Goal: Task Accomplishment & Management: Complete application form

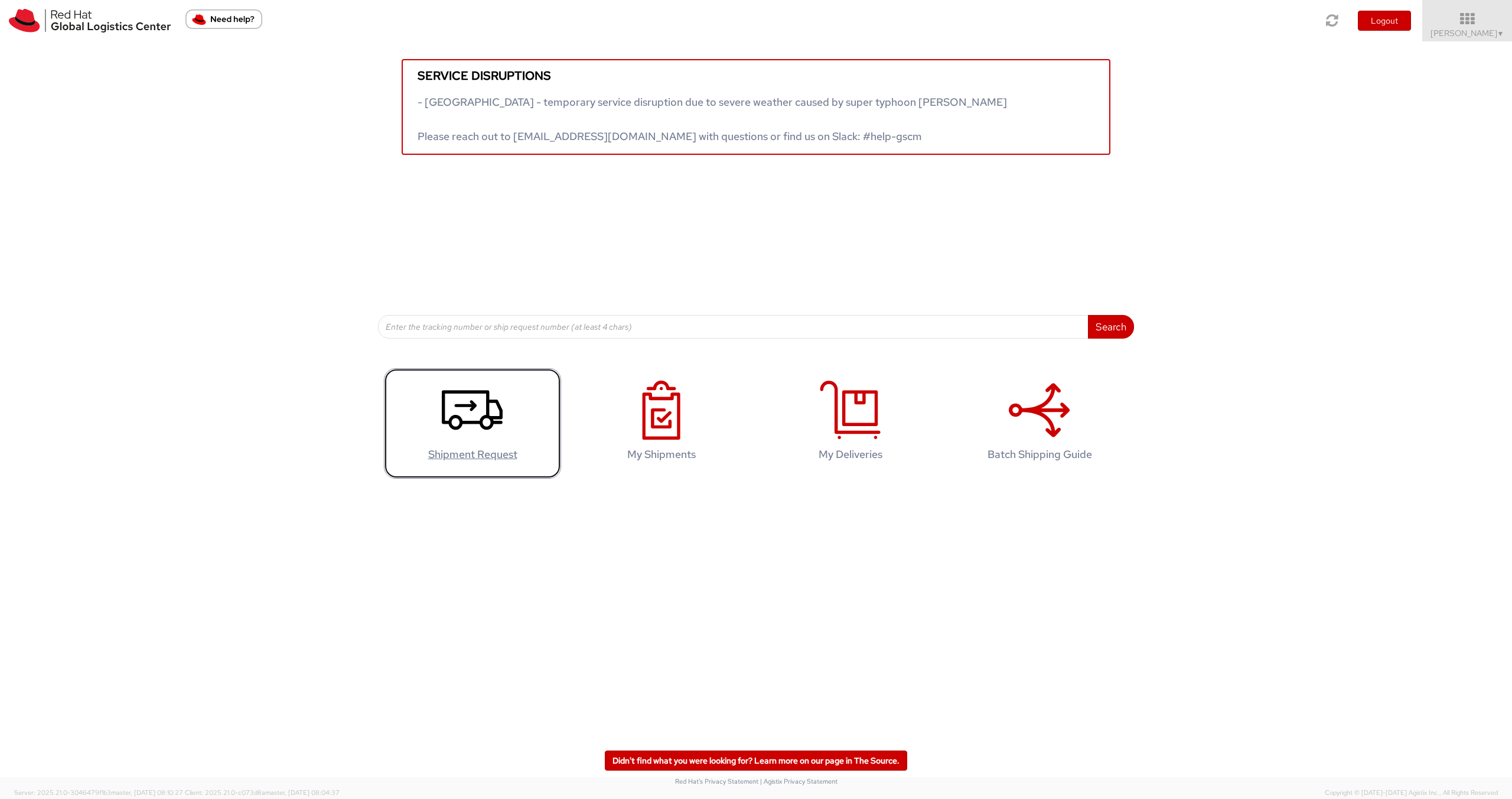
click at [469, 423] on icon at bounding box center [472, 410] width 61 height 59
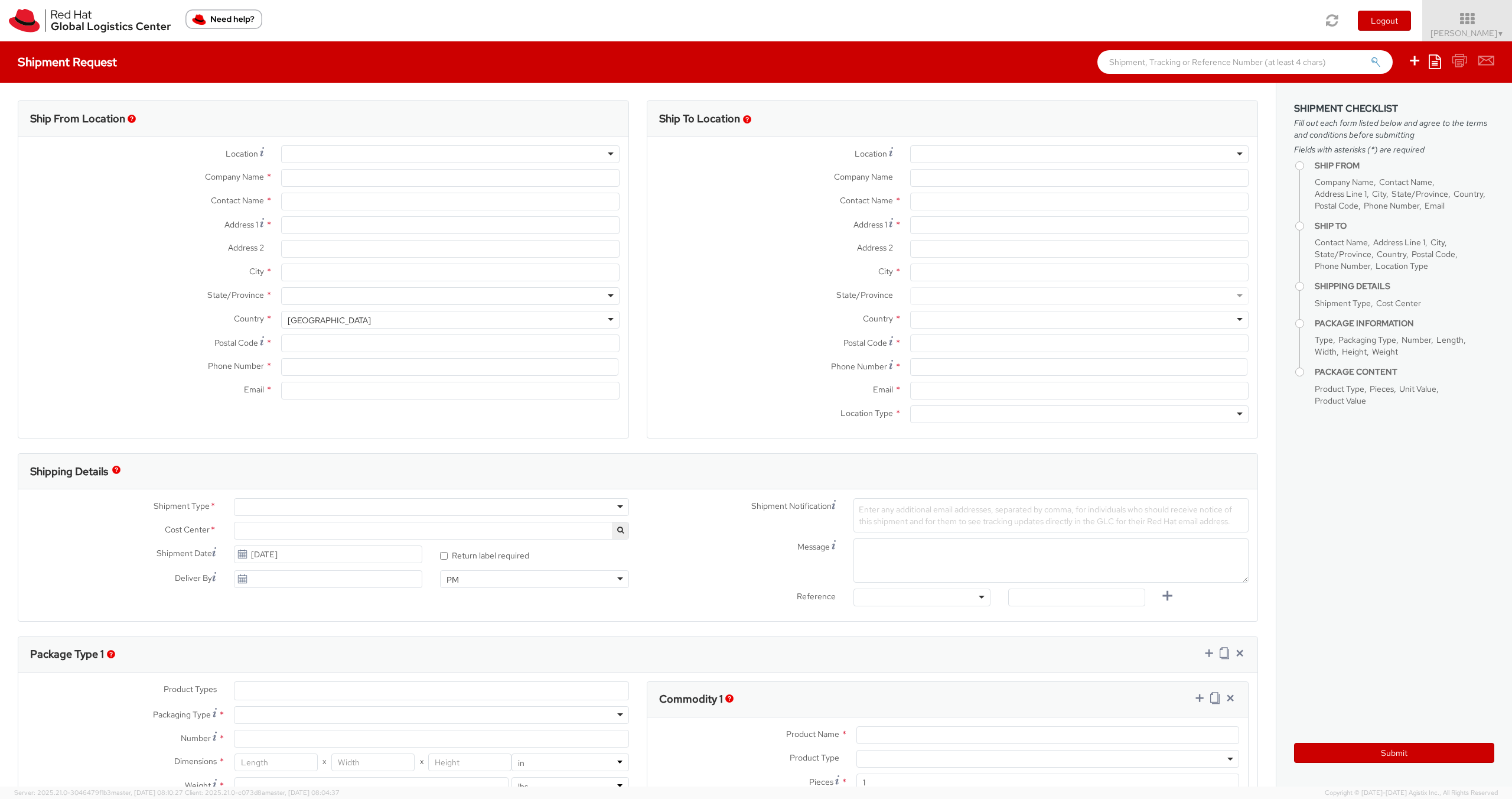
select select
select select "804"
type input "Red Hat Czech s.r.o."
type input "Sarka Vernerova"
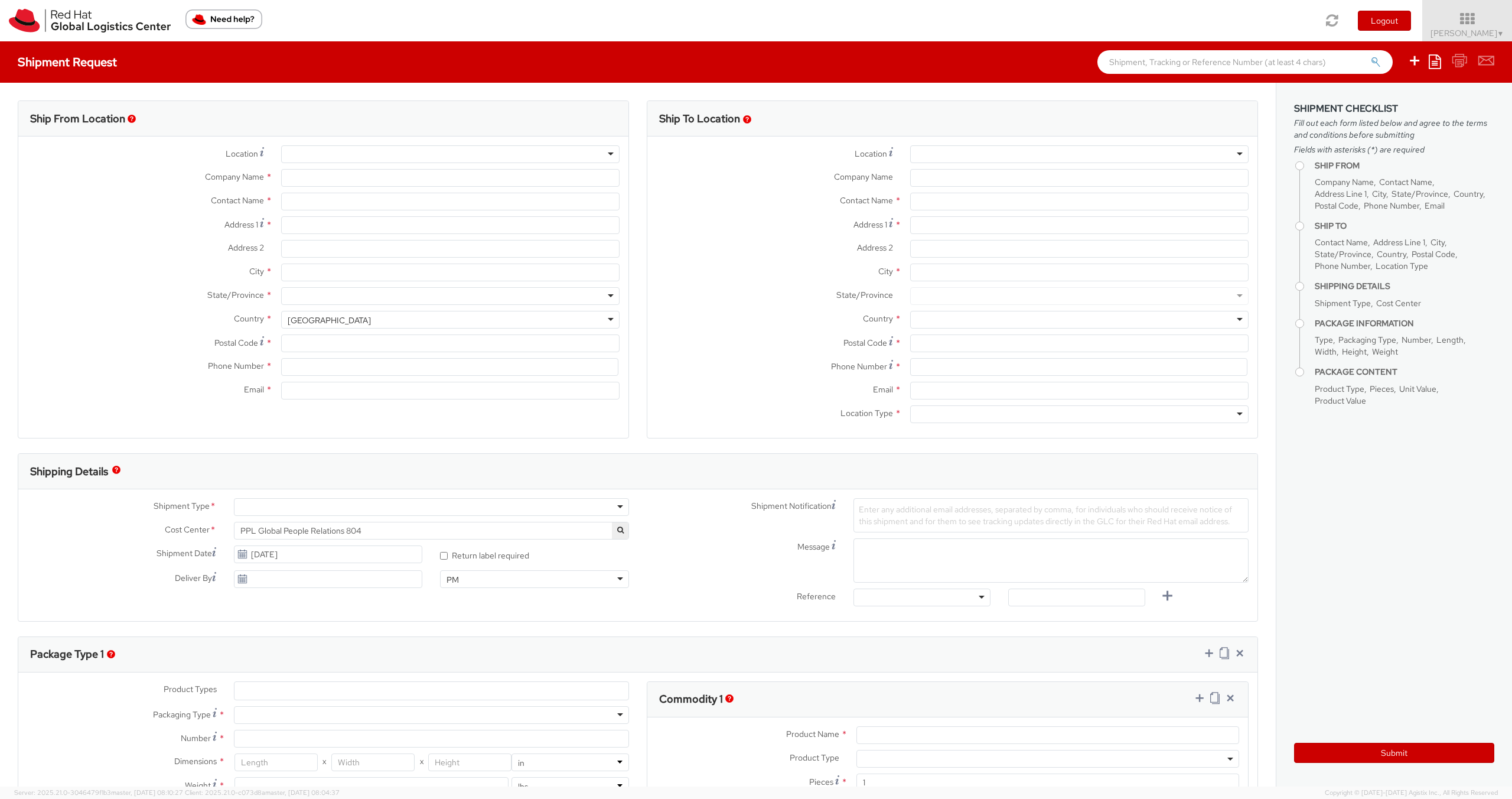
type input "Purkynova 647/111"
type input "BRNO"
type input "621 00"
type input "420532294793"
type input "svernero@redhat.com"
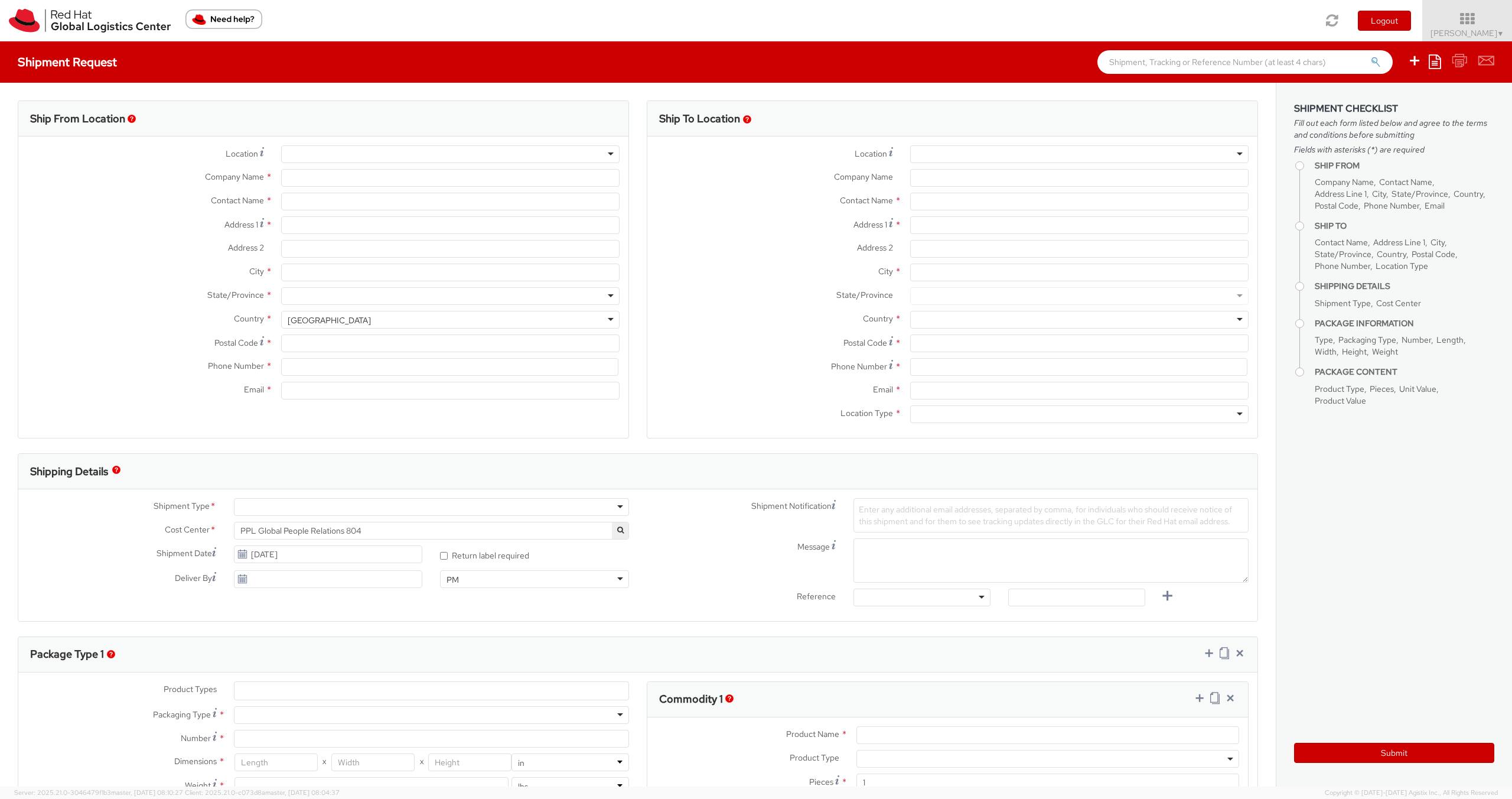
select select "CM"
select select "KGS"
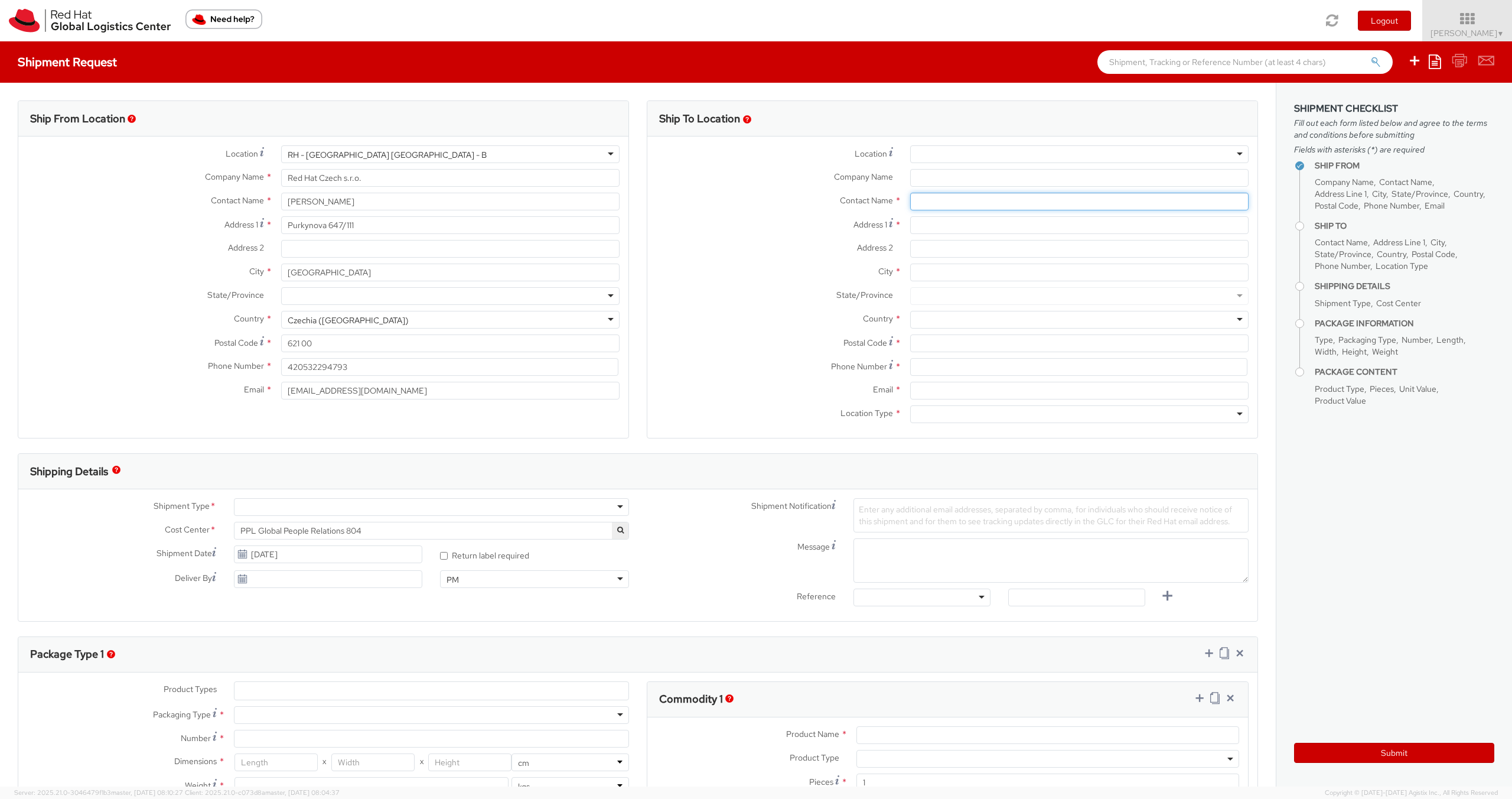
click at [929, 204] on input "text" at bounding box center [1079, 201] width 339 height 18
click at [937, 271] on input "City *" at bounding box center [1079, 272] width 339 height 18
click at [1006, 200] on input "Agentur fur Arbeit Hamburg" at bounding box center [1079, 201] width 339 height 18
type input "Agentur fur Arbeit Eimshorn"
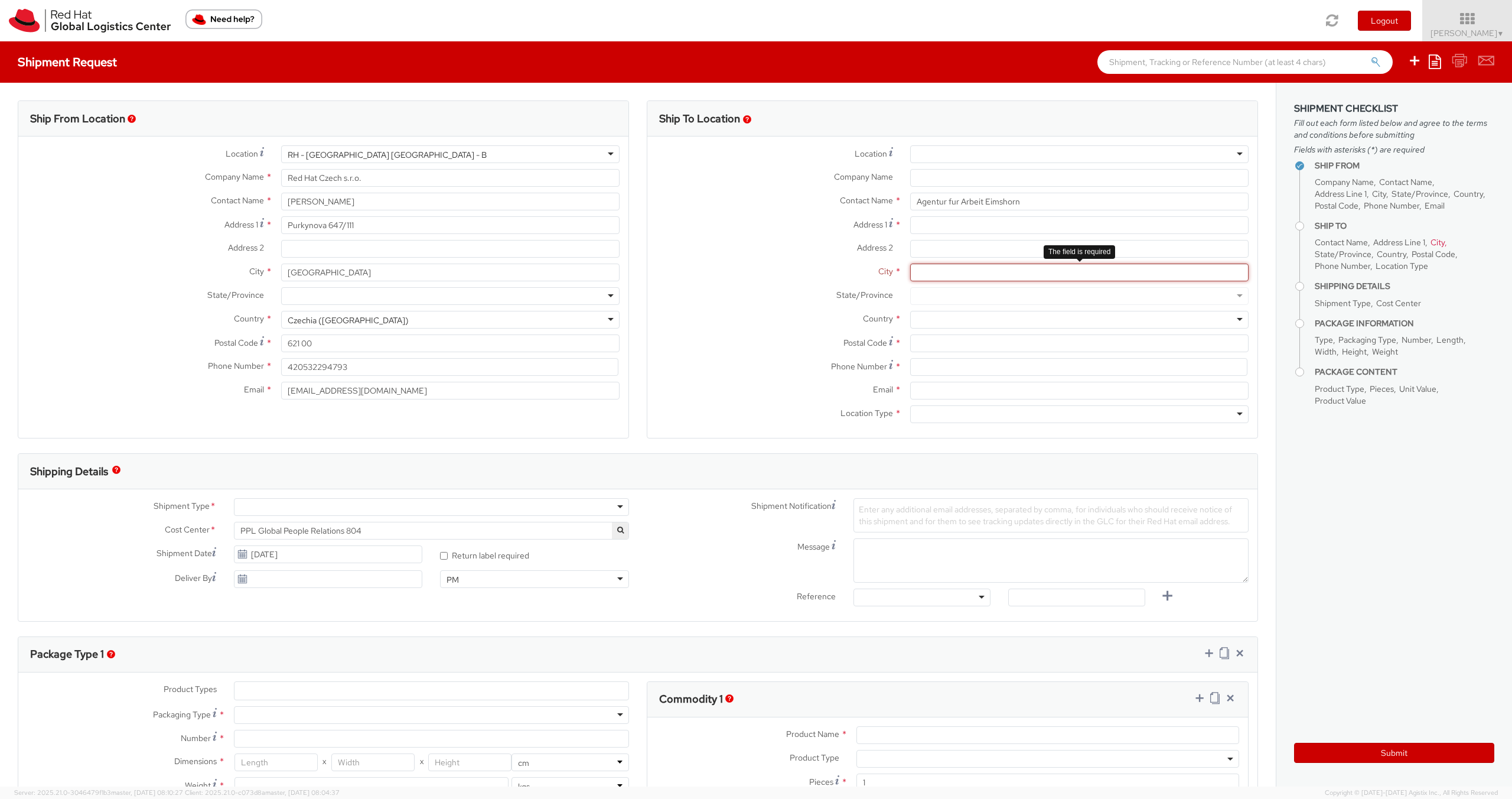
click at [955, 275] on input "City *" at bounding box center [1079, 272] width 339 height 18
type input "Eimshorn"
click at [935, 224] on input "Address 1 *" at bounding box center [1079, 225] width 339 height 18
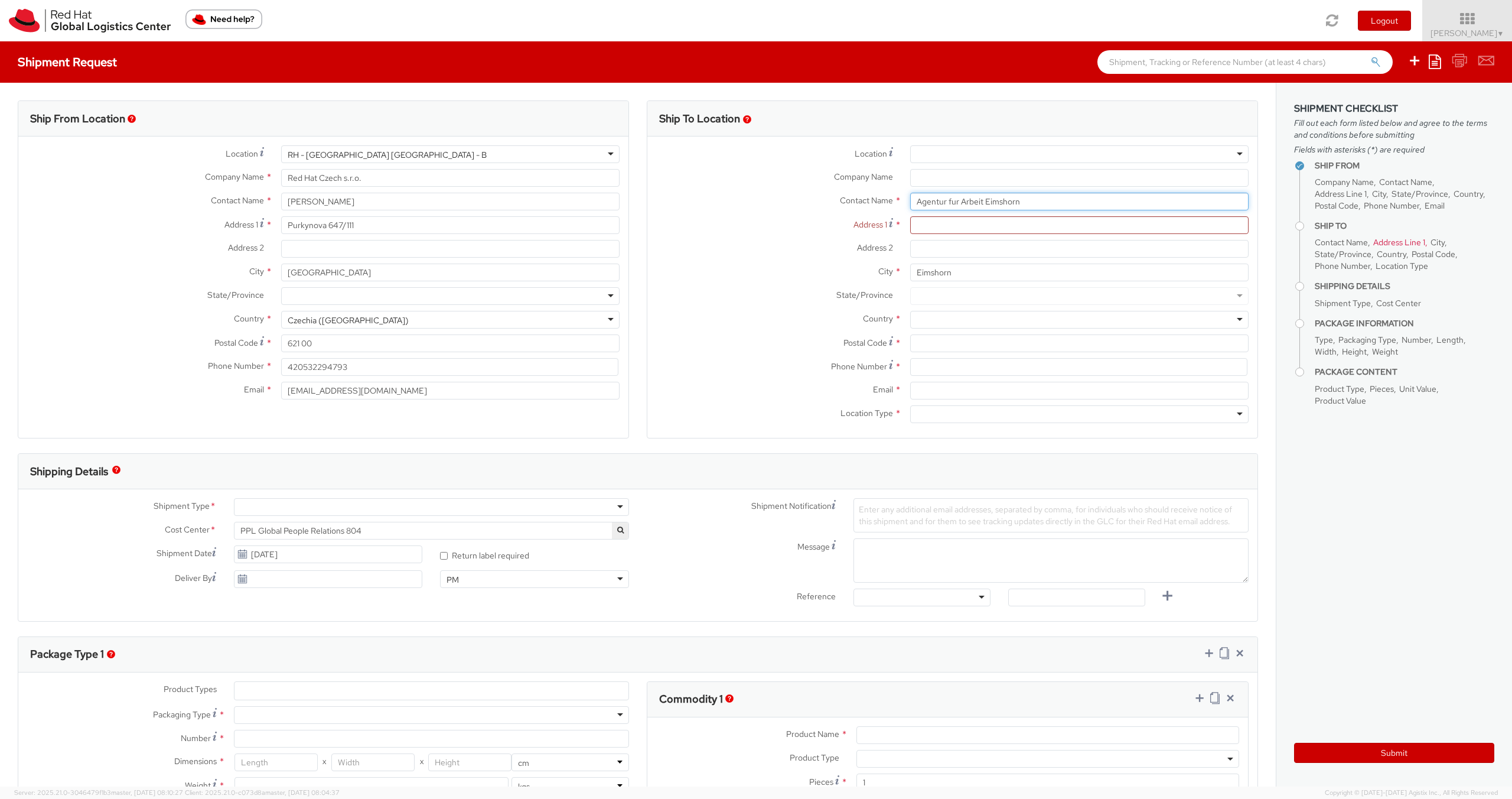
drag, startPoint x: 1027, startPoint y: 204, endPoint x: 914, endPoint y: 201, distance: 113.0
click at [914, 201] on input "Agentur fur Arbeit Eimshorn" at bounding box center [1079, 201] width 339 height 18
click at [927, 178] on input "Company Name *" at bounding box center [1079, 177] width 339 height 18
paste input "Agentur fur Arbeit Eimshorn"
type input "Agentur fur Arbeit Eimshorn"
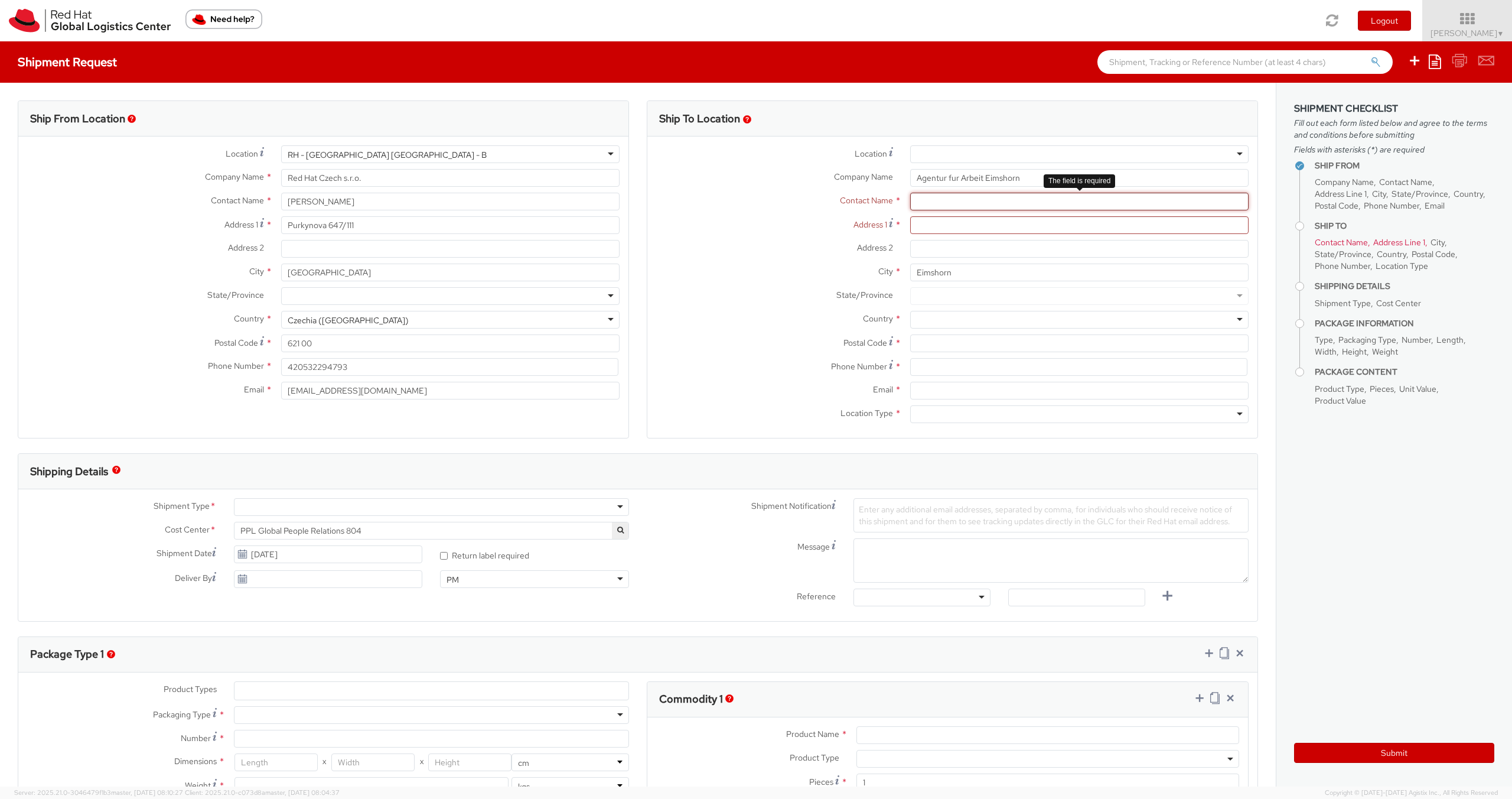
click at [926, 200] on input "text" at bounding box center [1079, 201] width 339 height 18
type input "Herr Beuleke"
click at [937, 226] on input "Address 1 *" at bounding box center [1079, 225] width 339 height 18
click at [925, 226] on input "Address 1 *" at bounding box center [1079, 225] width 339 height 18
paste input "Bauerweg 23"
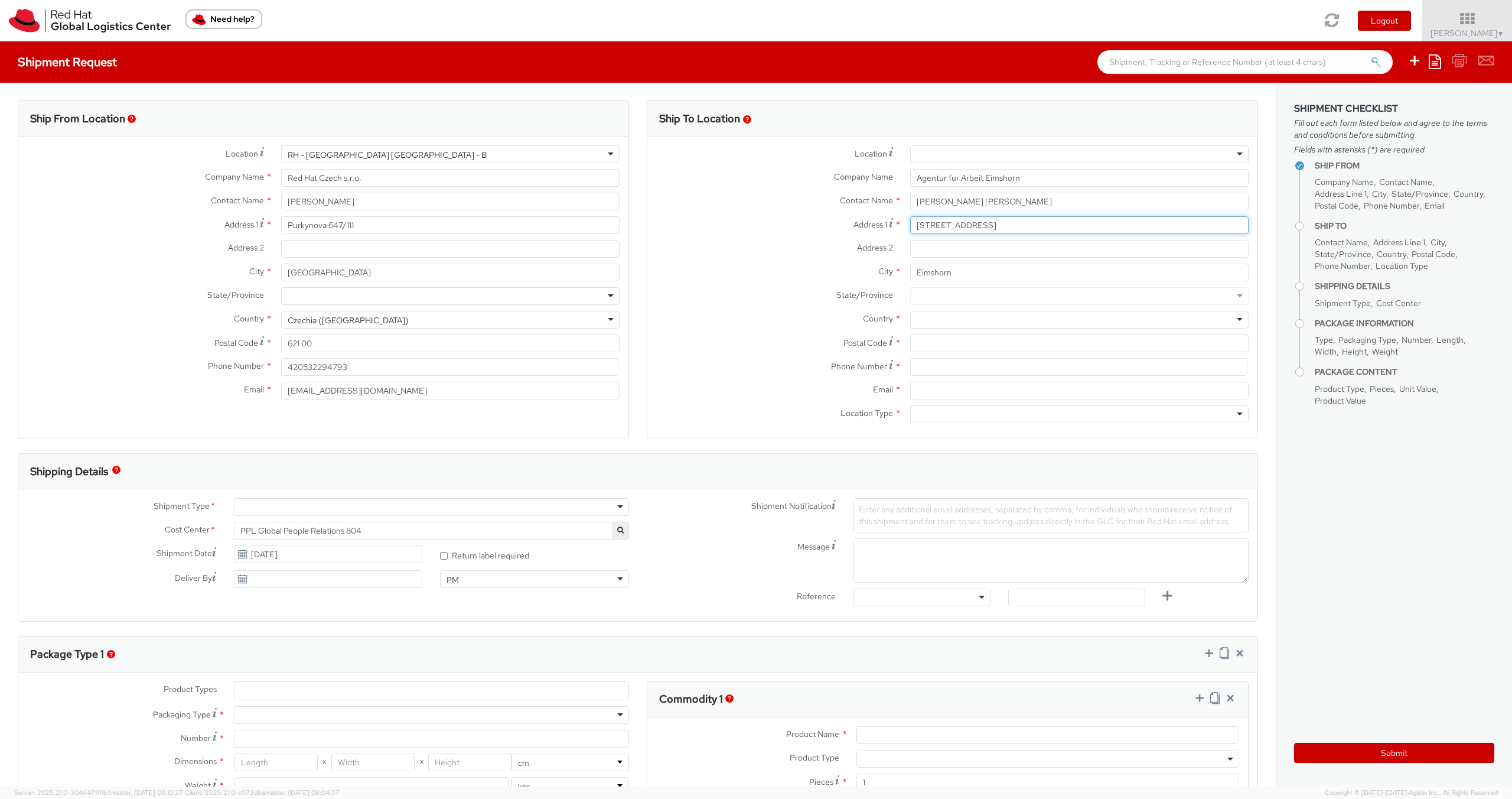
type input "Bauerweg 23"
drag, startPoint x: 956, startPoint y: 275, endPoint x: 891, endPoint y: 273, distance: 65.0
click at [891, 273] on div "City * Eimshorn" at bounding box center [953, 272] width 610 height 18
paste input "l"
type input "Elmshorn"
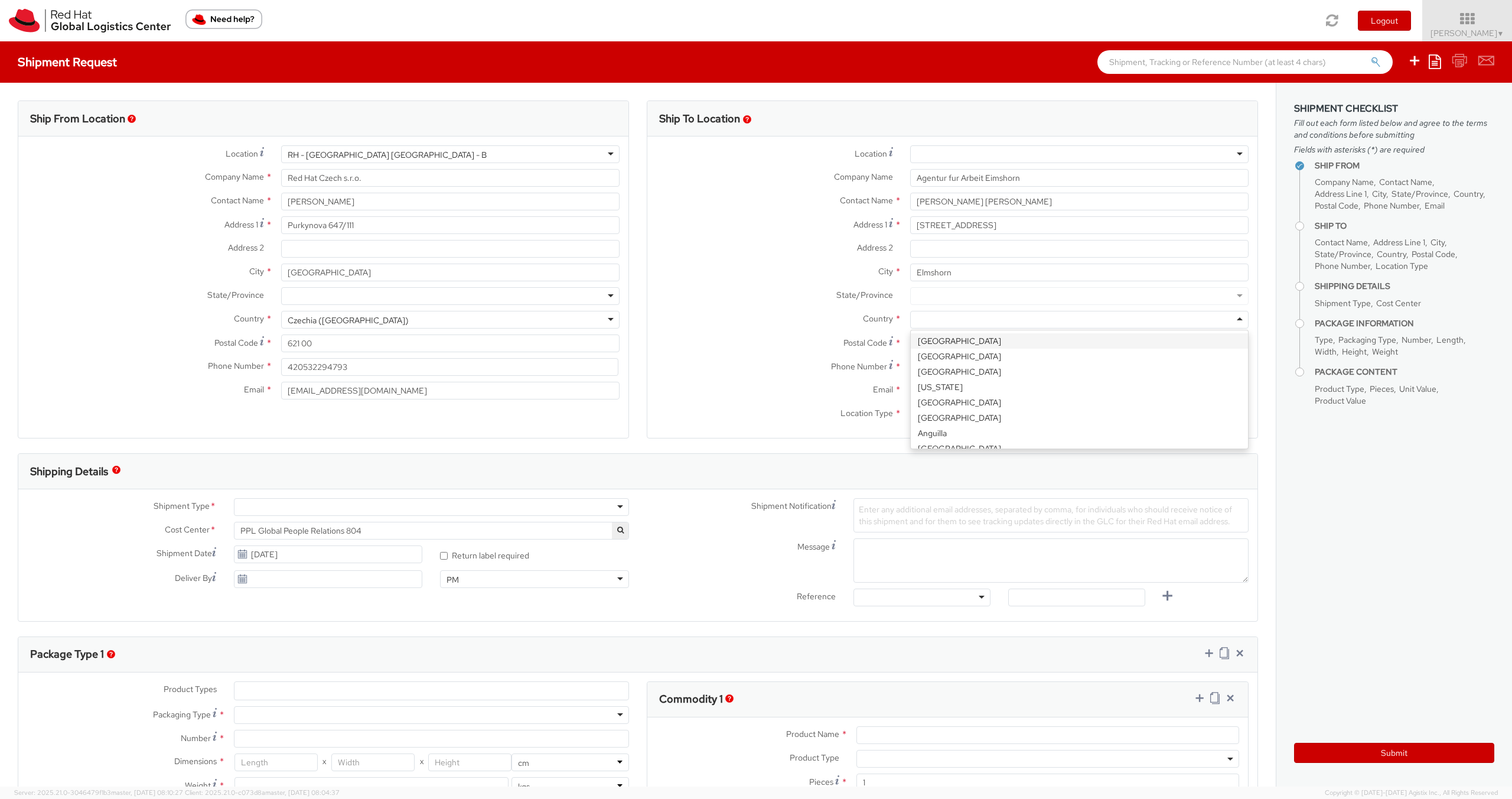
click at [913, 319] on div at bounding box center [1079, 319] width 339 height 18
type input "germa"
click at [932, 347] on input "Postal Code *" at bounding box center [1079, 342] width 339 height 18
type input "25320"
click at [932, 368] on input at bounding box center [1079, 367] width 338 height 18
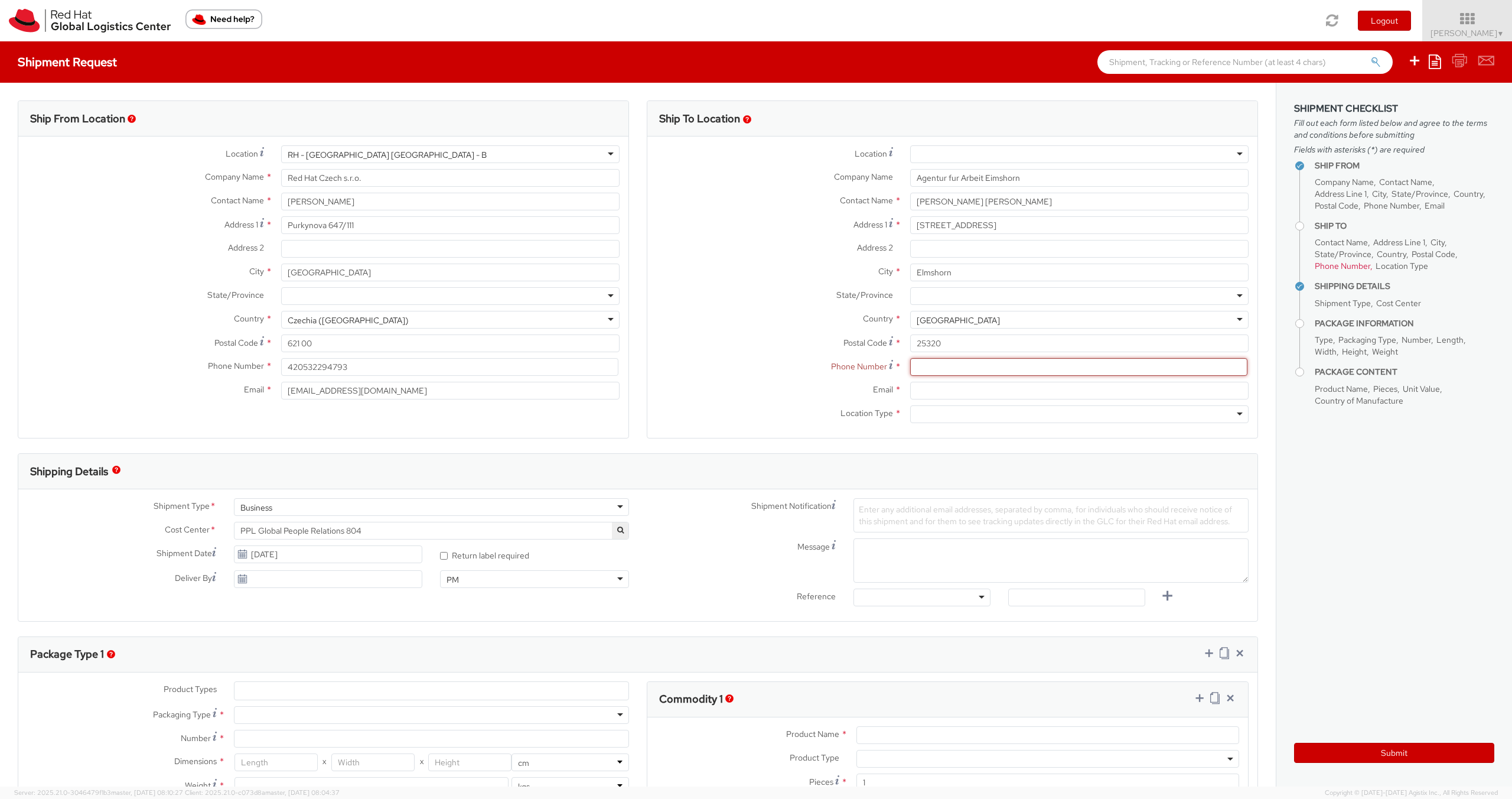
click at [950, 365] on input at bounding box center [1079, 367] width 338 height 18
paste input "0800 4 5555 20"
type input "0800 4 5555 20"
click at [946, 383] on input "Email *" at bounding box center [1079, 390] width 339 height 18
click at [952, 410] on div at bounding box center [1079, 414] width 339 height 18
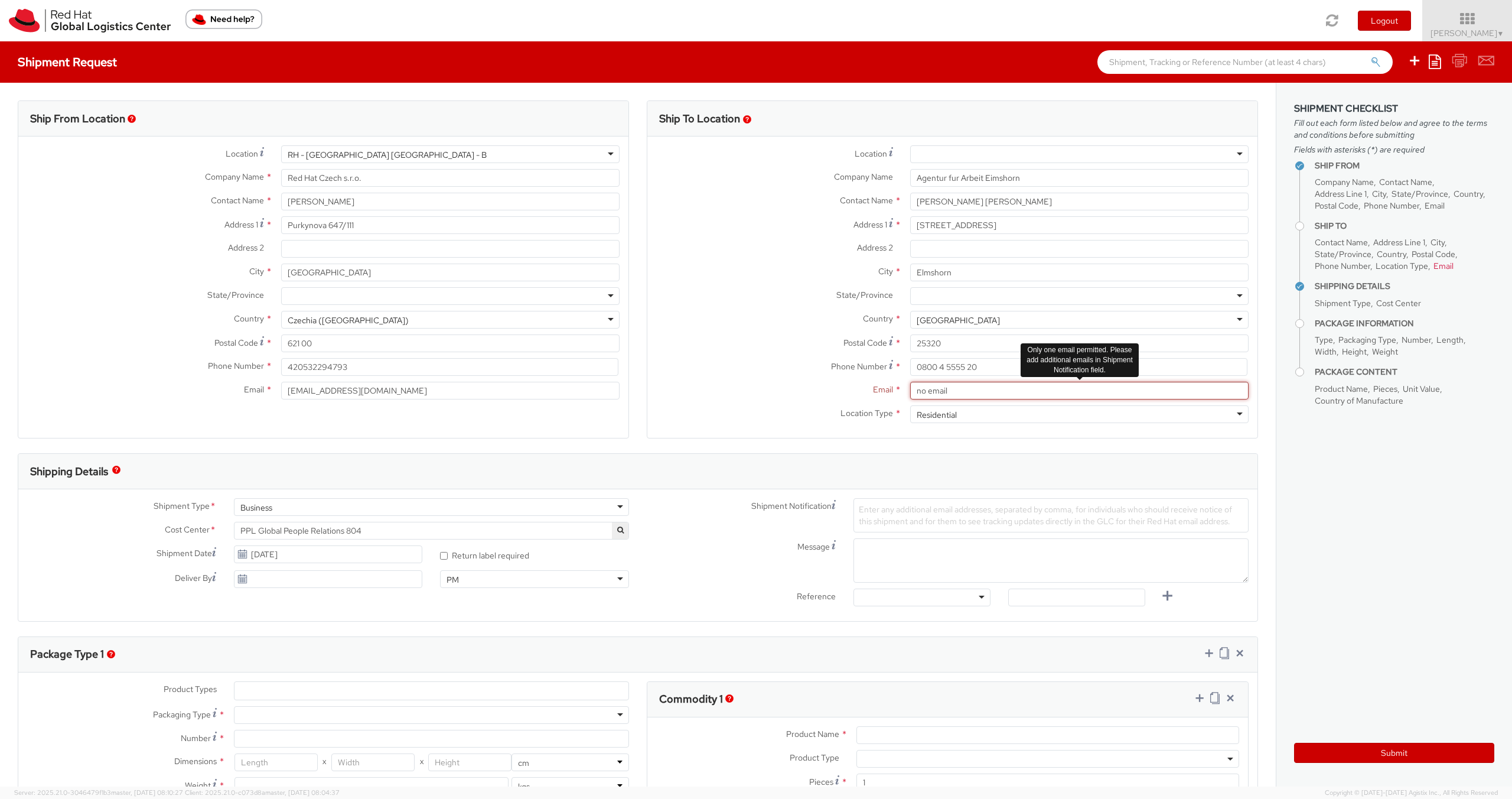
drag, startPoint x: 959, startPoint y: 391, endPoint x: 908, endPoint y: 391, distance: 51.0
click at [908, 391] on div "no email" at bounding box center [1079, 390] width 356 height 18
type input "svernero@redhat.com"
type input "BRNO"
click at [960, 293] on div at bounding box center [1079, 295] width 339 height 18
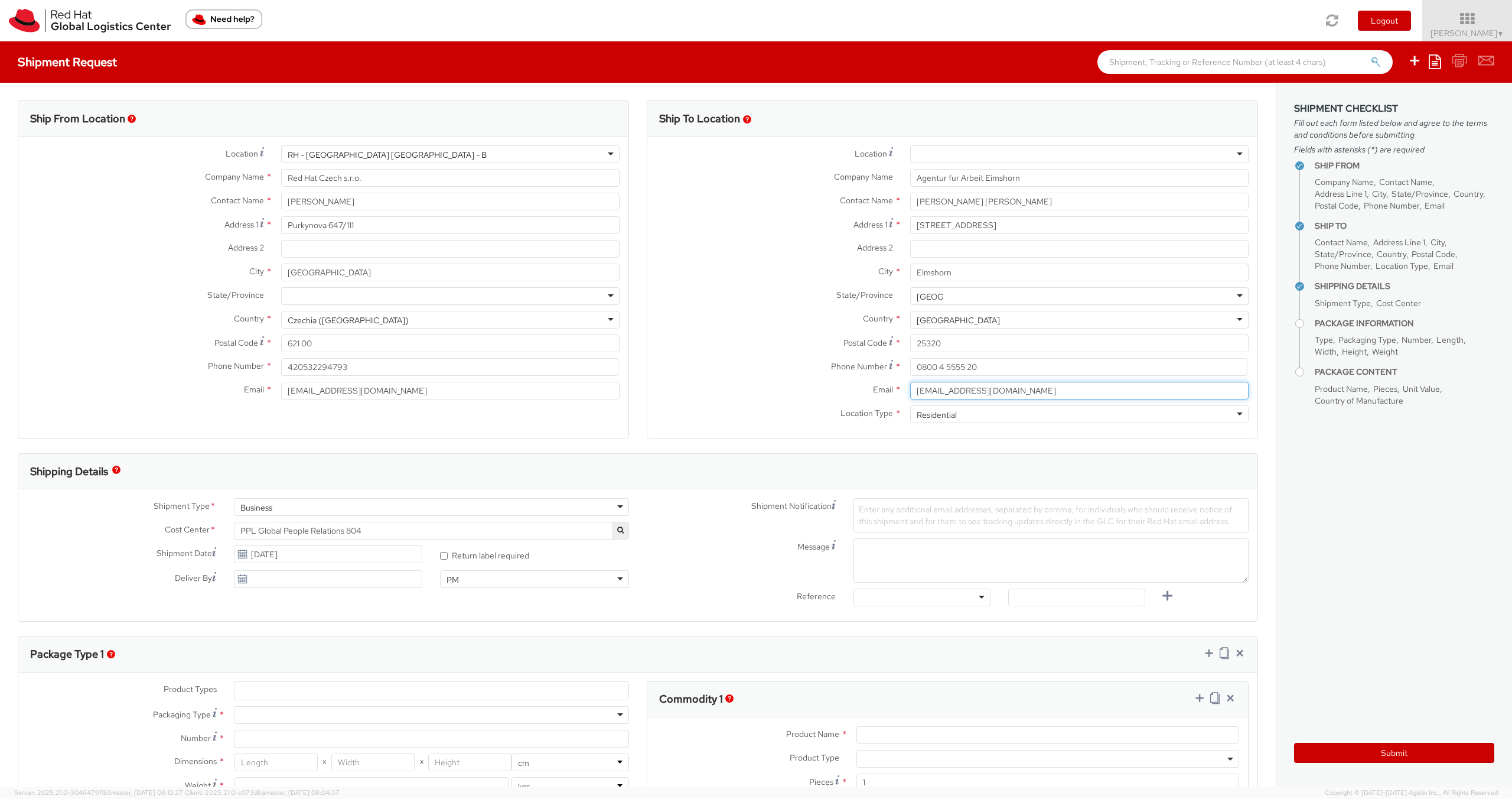
drag, startPoint x: 960, startPoint y: 293, endPoint x: 898, endPoint y: 293, distance: 62.0
click at [898, 293] on div "State/Province *" at bounding box center [953, 295] width 610 height 18
click at [1240, 298] on div at bounding box center [1079, 295] width 339 height 18
click at [708, 392] on label "Email *" at bounding box center [775, 389] width 254 height 16
click at [910, 392] on input "svernero@redhat.com" at bounding box center [1079, 390] width 339 height 18
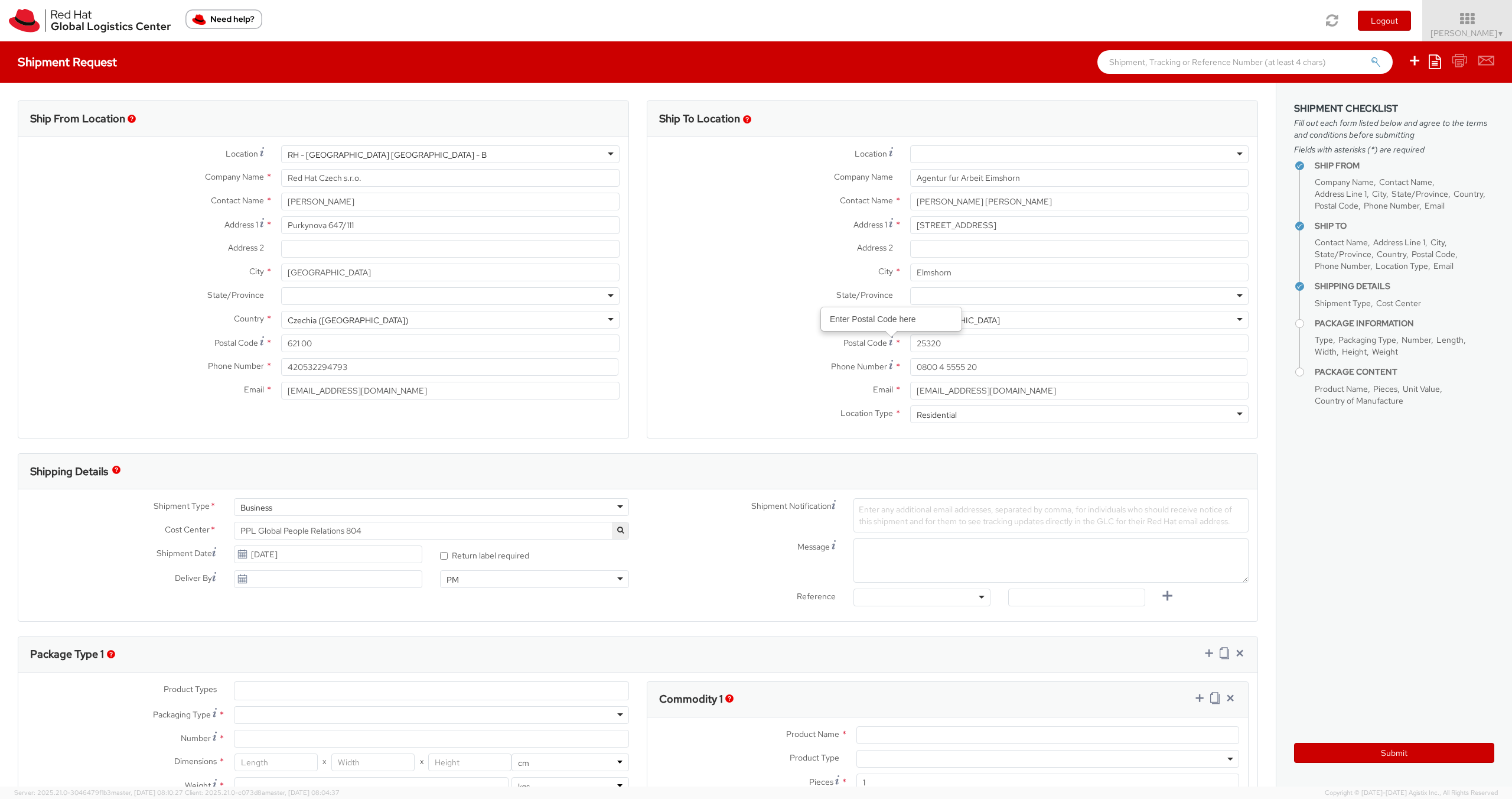
click at [927, 291] on div at bounding box center [1079, 295] width 339 height 18
type input "e"
type input "ger"
click at [937, 320] on div "Germany" at bounding box center [958, 320] width 83 height 12
click at [748, 319] on label "Country *" at bounding box center [775, 318] width 254 height 16
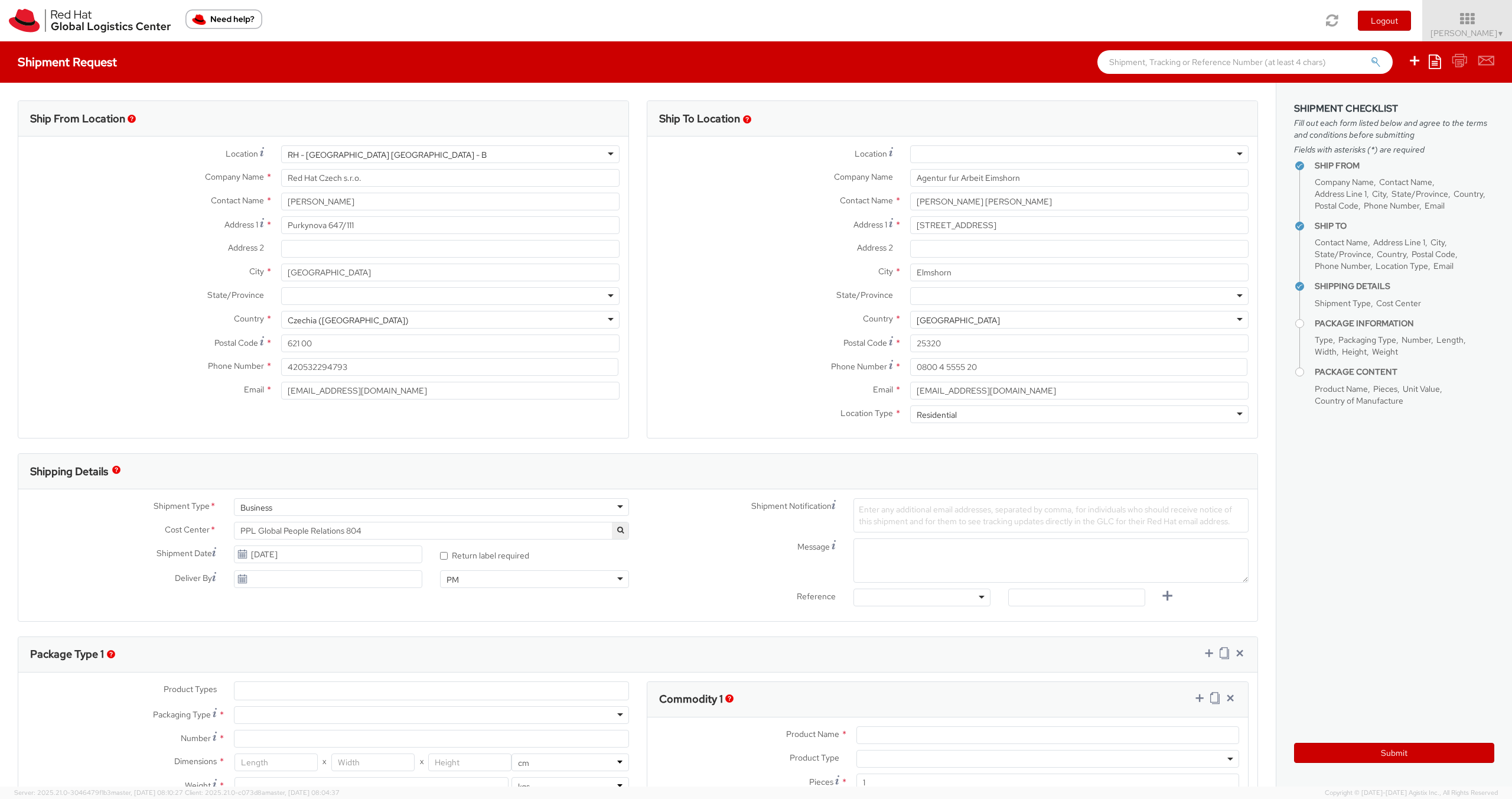
click at [686, 329] on div "Country * Germany Germany Afghanistan Albania Algeria American Samoa Andorra An…" at bounding box center [953, 322] width 610 height 23
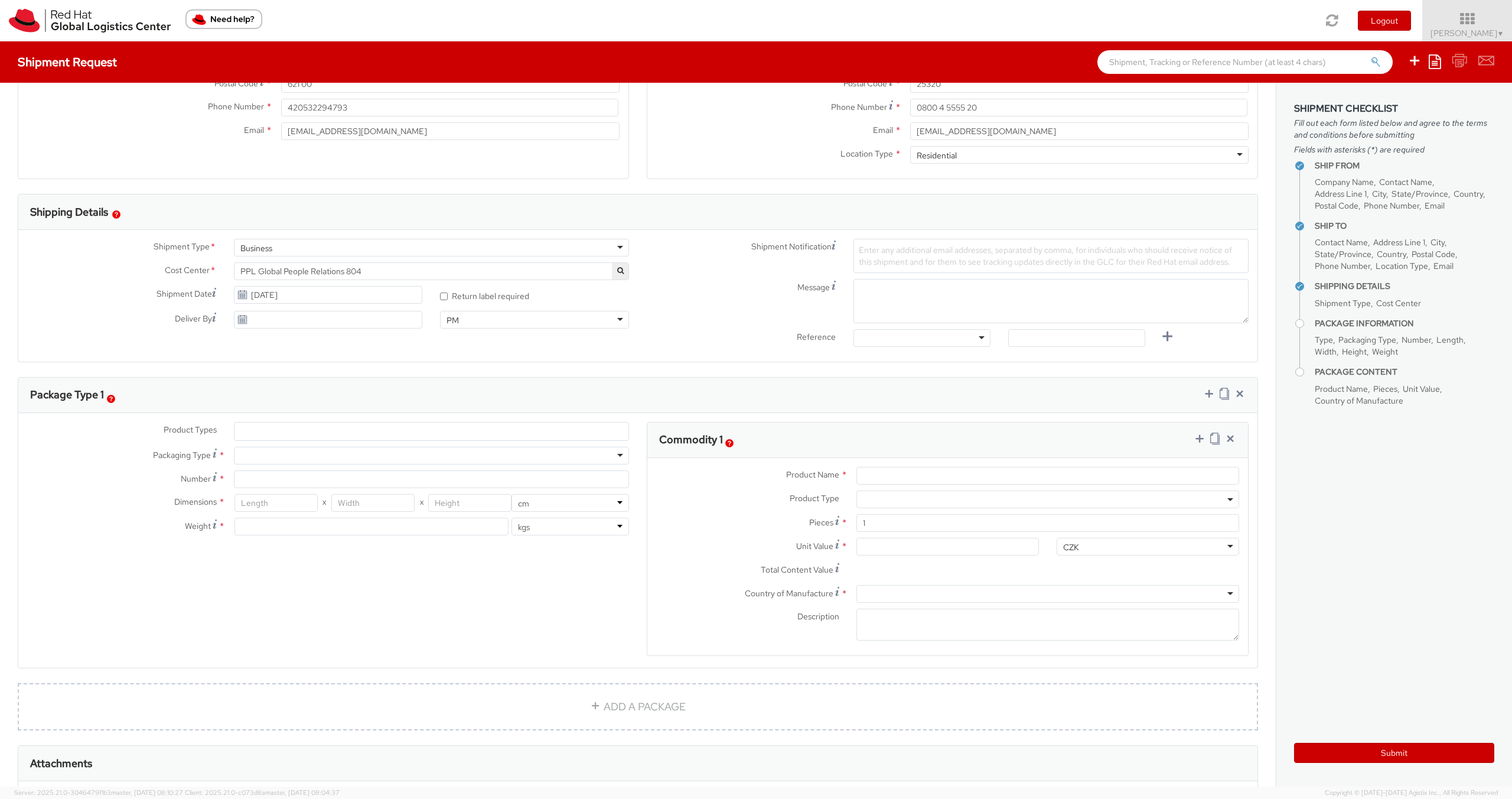
scroll to position [269, 0]
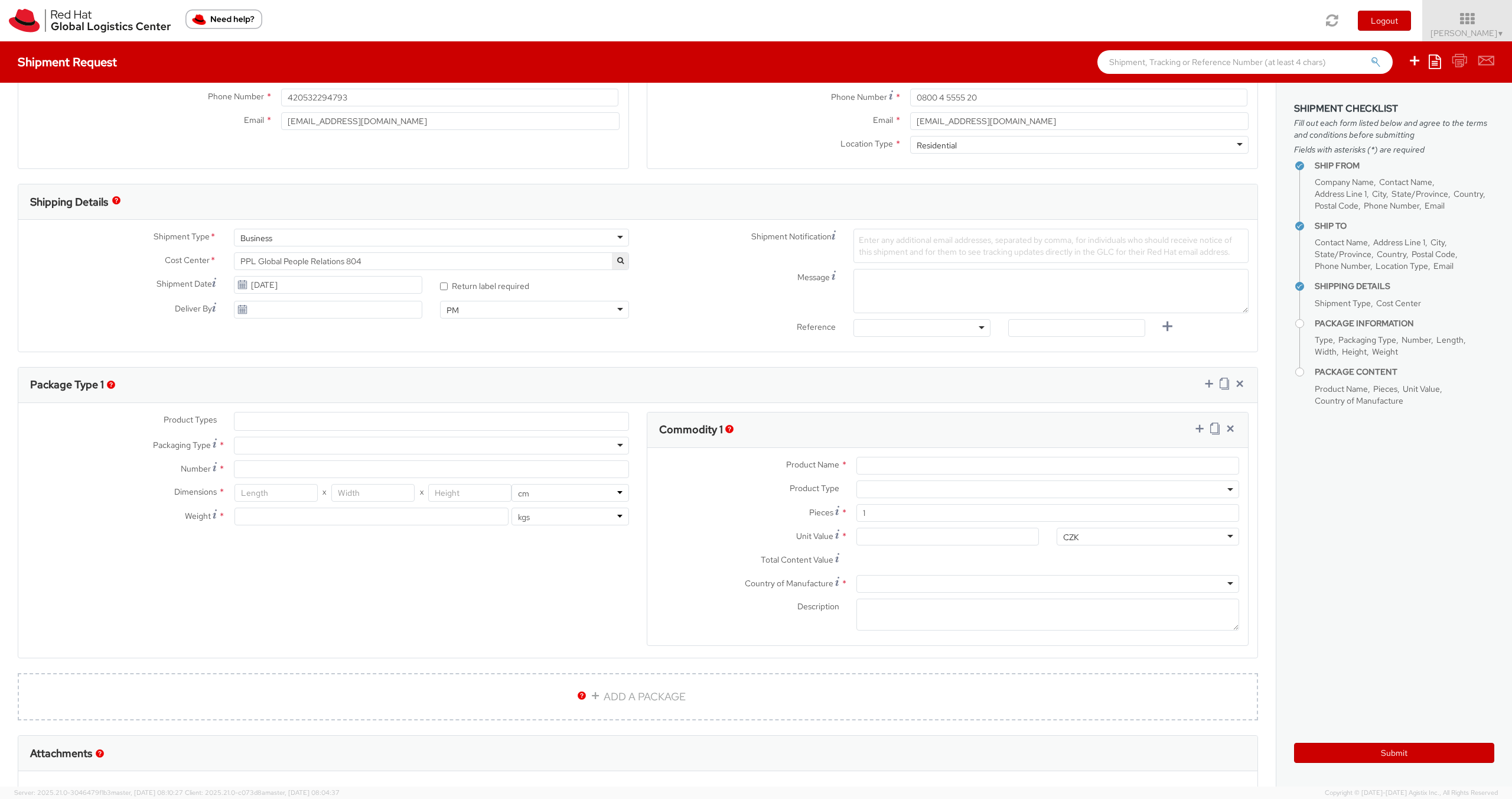
click at [496, 446] on div at bounding box center [431, 445] width 395 height 18
type input "1"
type input "24.13"
type input "31.75"
type input "0.64"
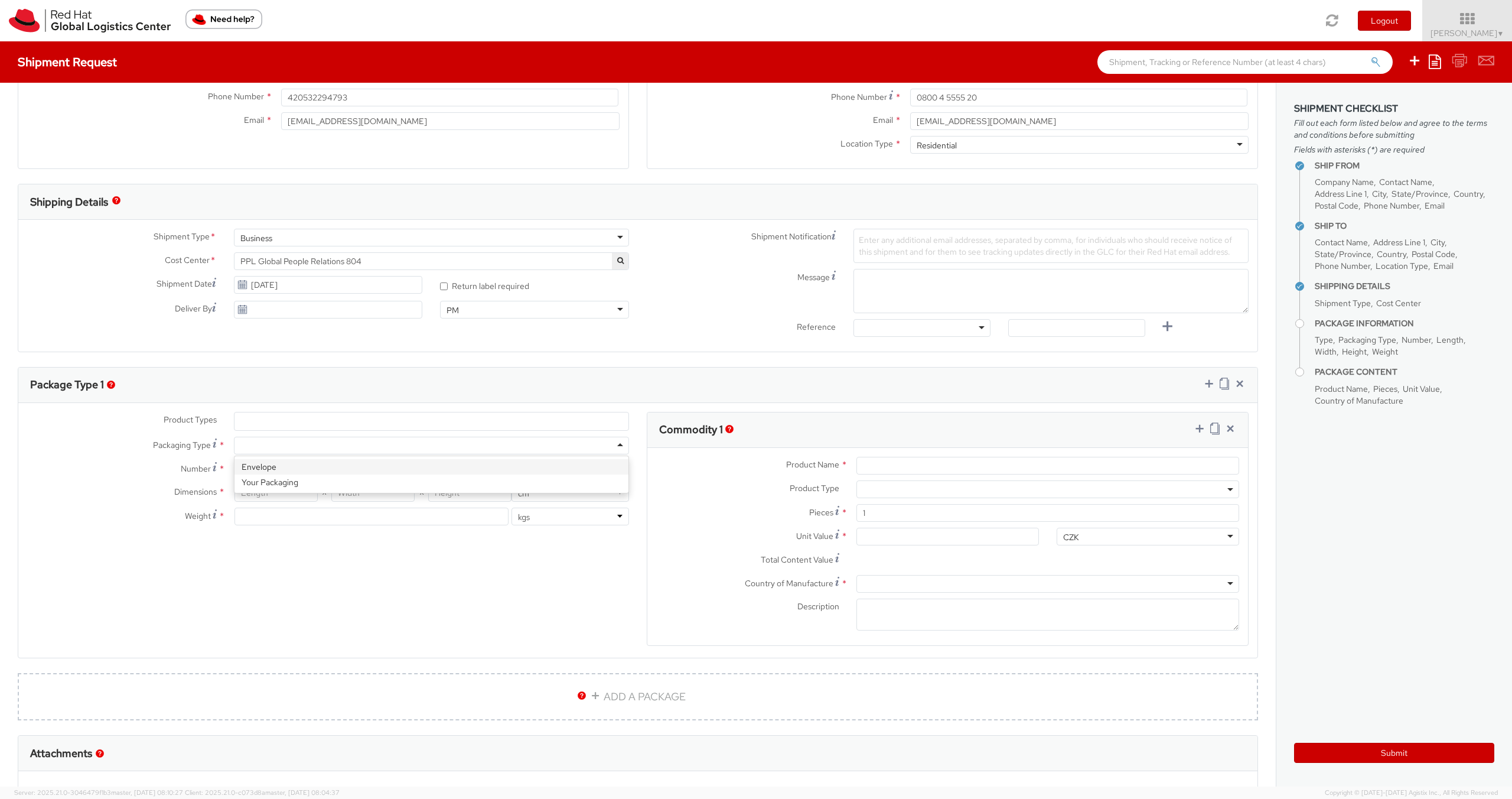
type input "0.5"
click at [874, 460] on input "Product Name *" at bounding box center [1047, 465] width 383 height 18
type input "document"
click at [868, 543] on input "Unit Value *" at bounding box center [947, 535] width 183 height 18
type input "5.00"
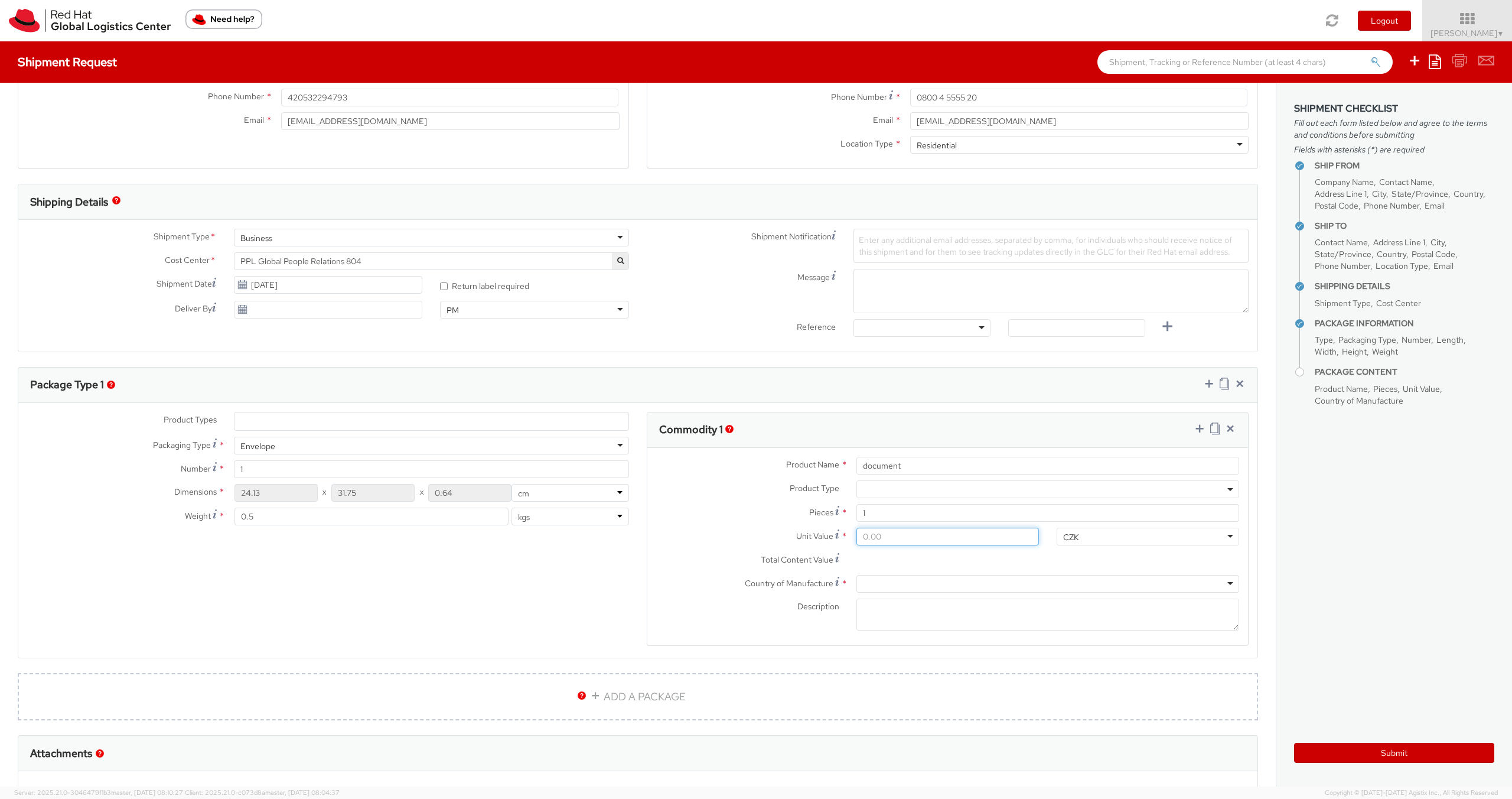
type input "5.00"
type input "50.00"
type input "5.00"
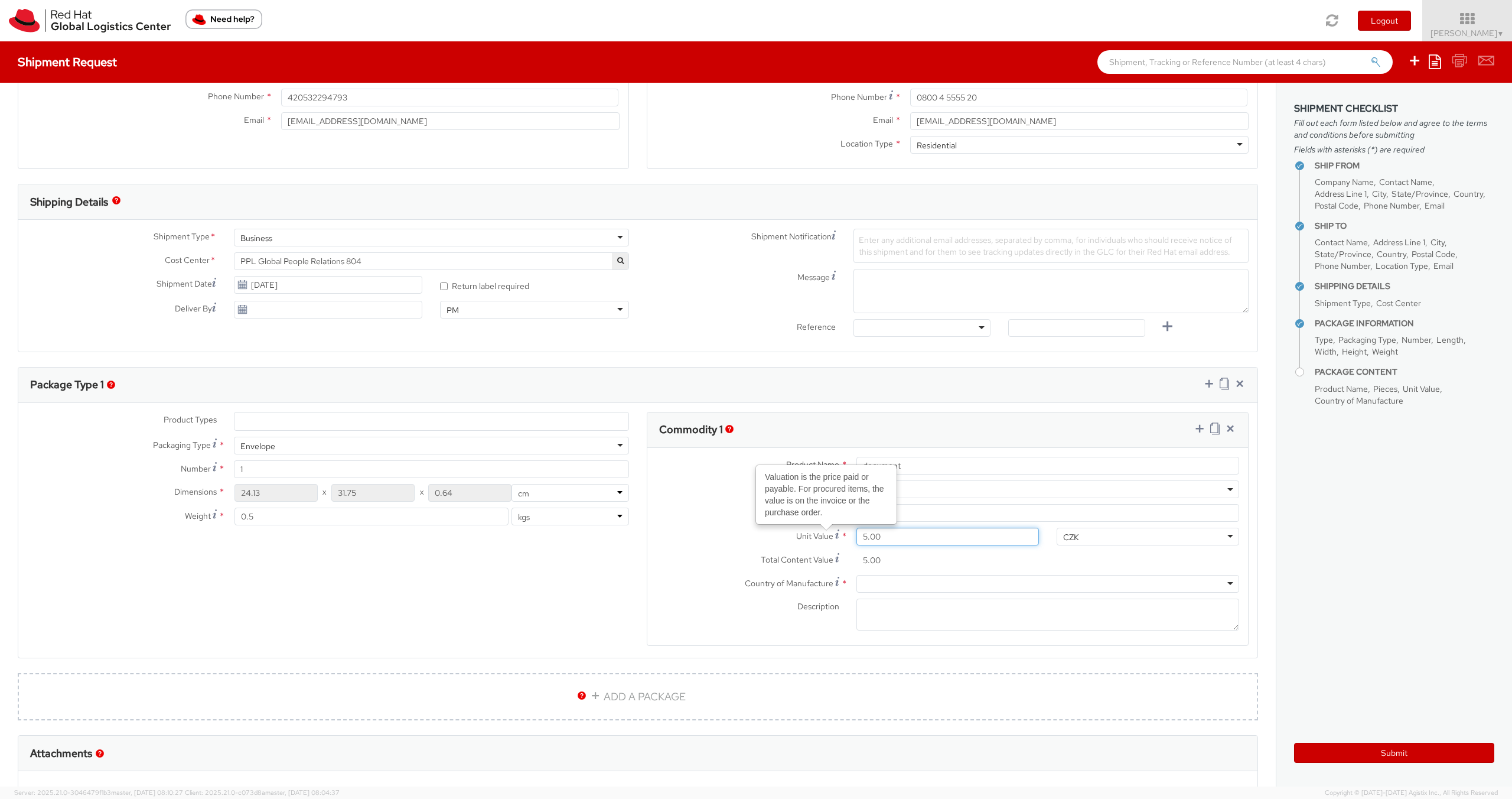
type input "0.00"
type input "2.00"
type input "20.00"
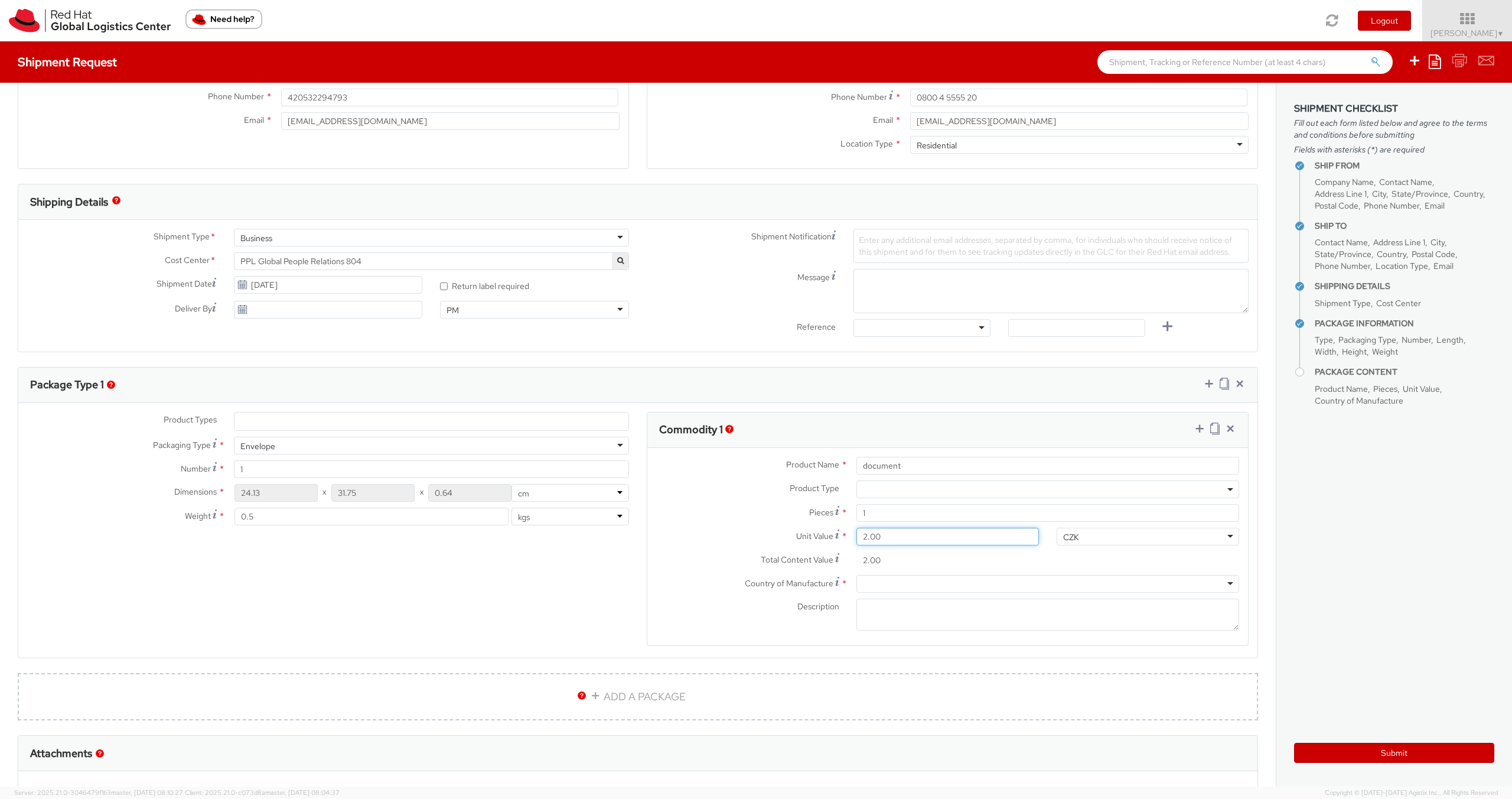
type input "20.00"
type input "200.00"
click at [689, 562] on label "Total Content Value *" at bounding box center [748, 559] width 200 height 16
click at [856, 562] on input "200.00" at bounding box center [947, 560] width 183 height 18
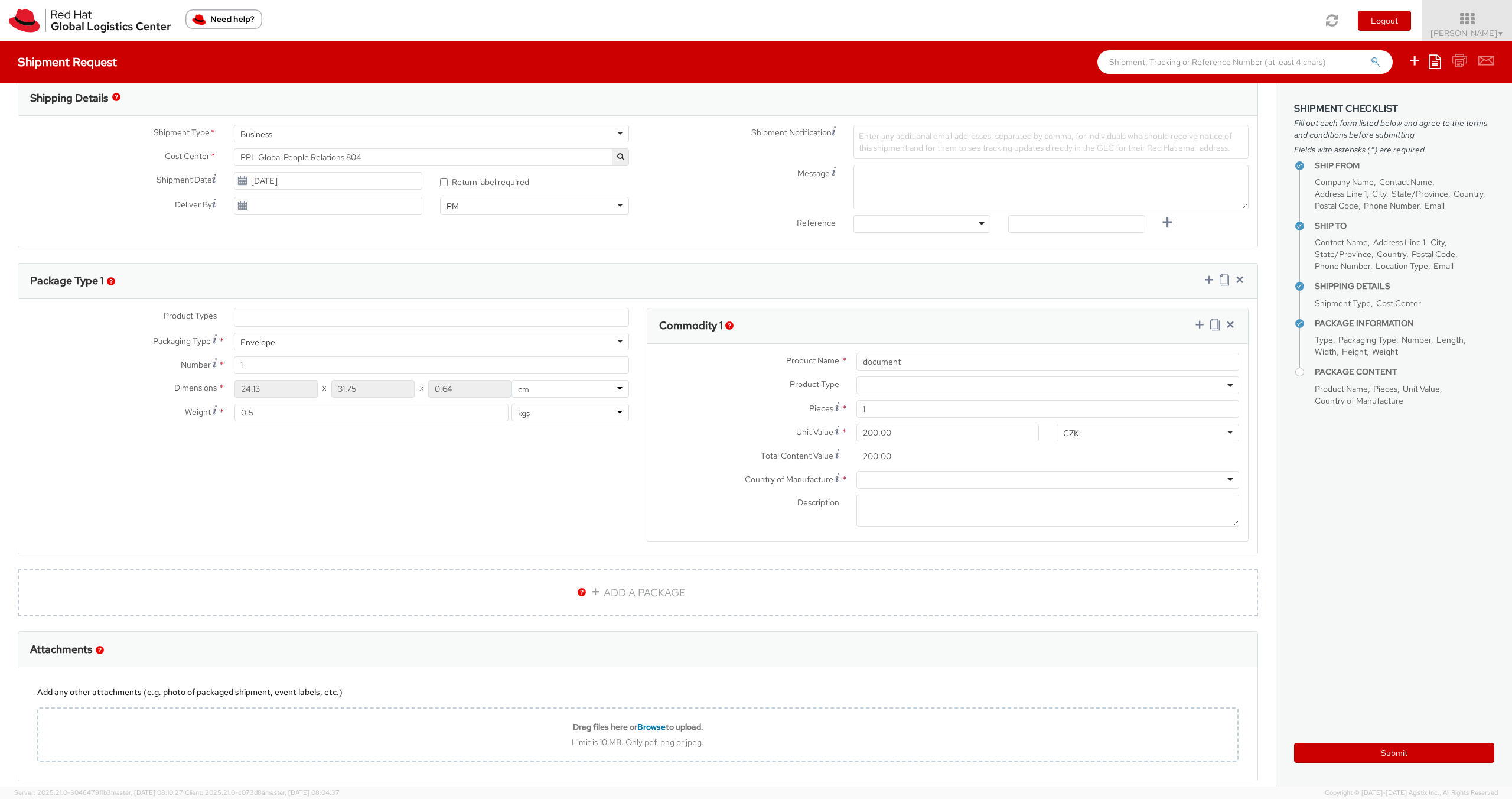
scroll to position [375, 0]
click at [891, 477] on div at bounding box center [1047, 478] width 383 height 18
type input "cz"
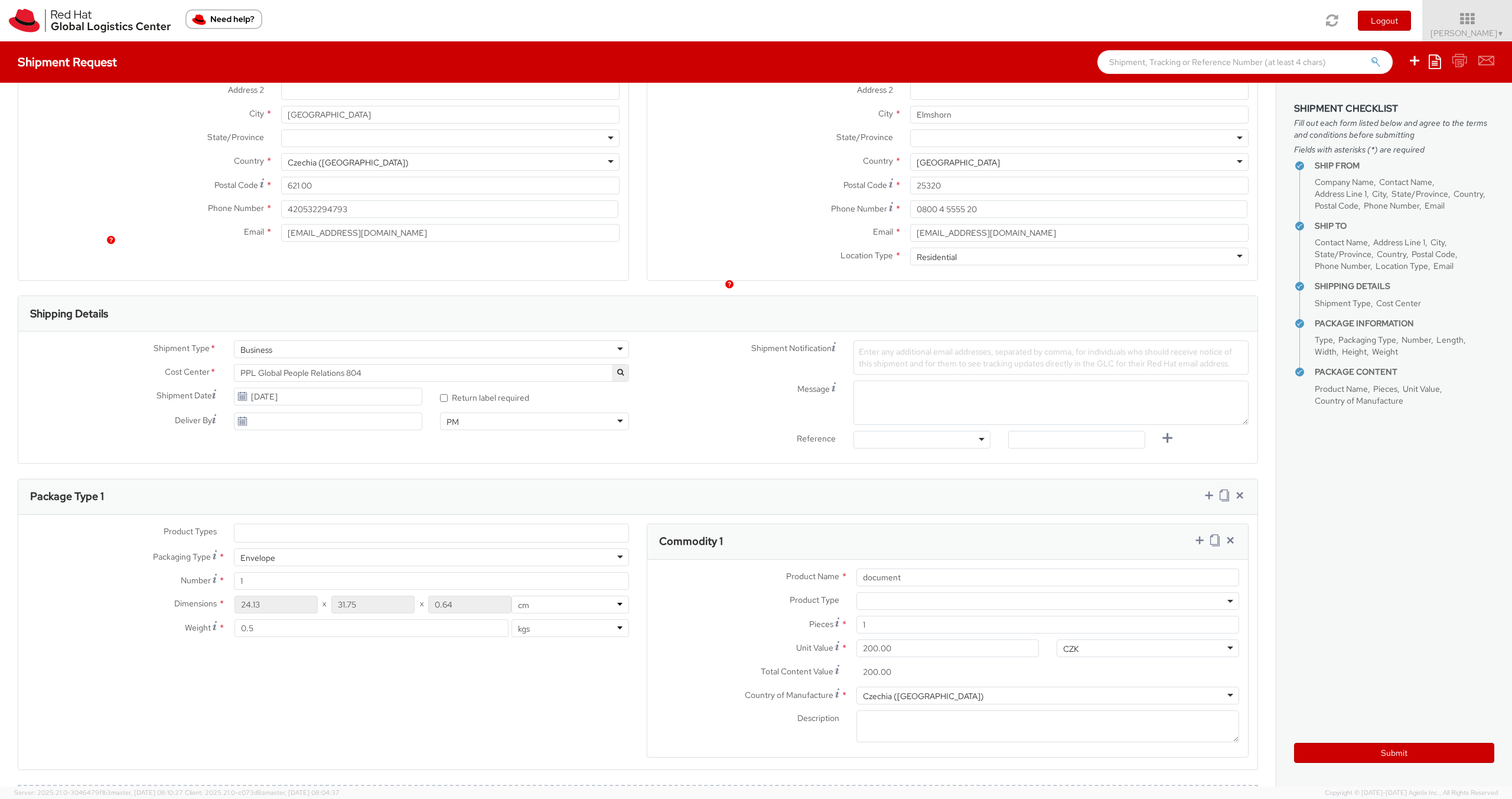
scroll to position [430, 0]
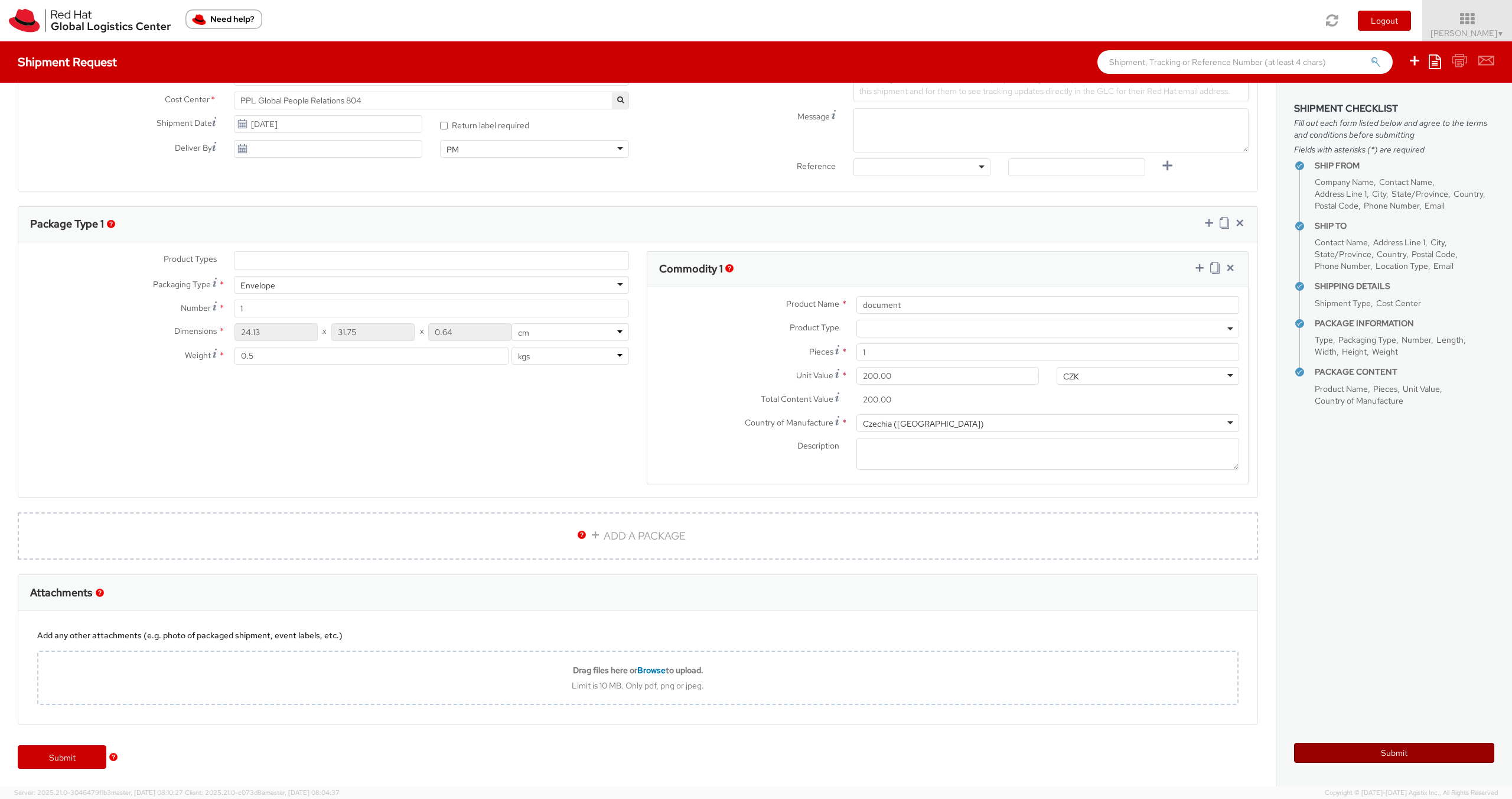
click at [1381, 756] on button "Submit" at bounding box center [1394, 753] width 200 height 20
